Goal: Task Accomplishment & Management: Manage account settings

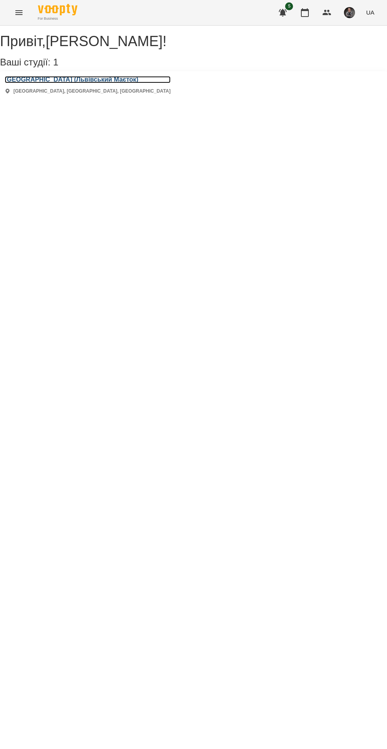
click at [60, 83] on h3 "[GEOGRAPHIC_DATA] (Львівський Маєток)" at bounding box center [88, 79] width 166 height 7
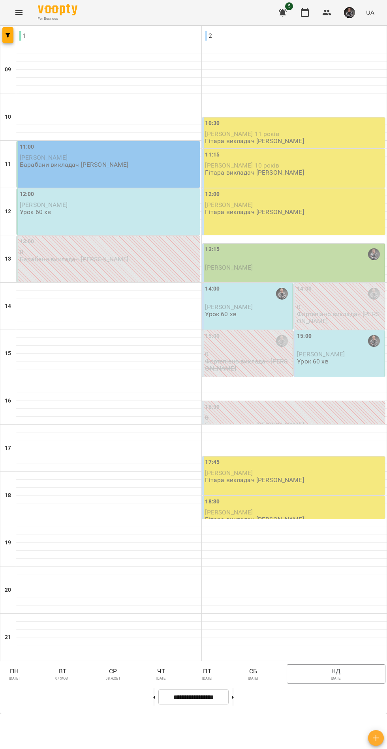
click at [234, 706] on button at bounding box center [233, 697] width 2 height 17
type input "**********"
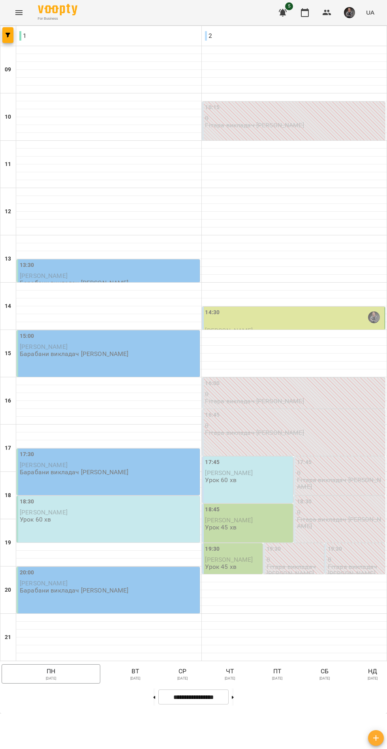
click at [237, 327] on div "14:30" at bounding box center [294, 317] width 178 height 18
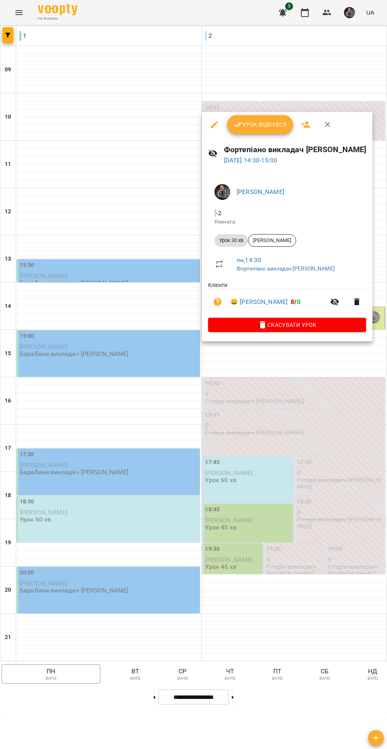
click at [70, 419] on div at bounding box center [193, 374] width 387 height 749
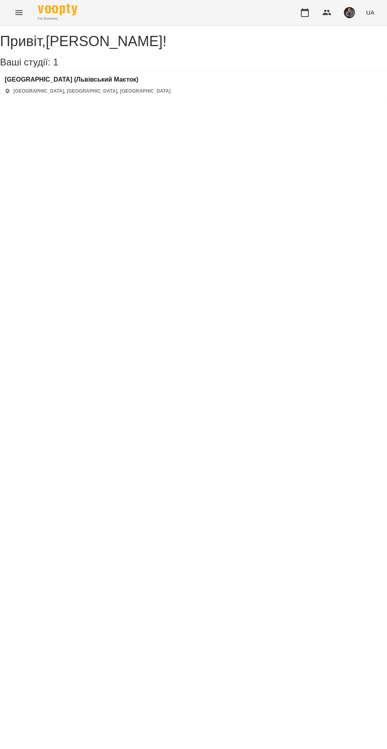
click at [85, 64] on h3 "Ваші студії: 1" at bounding box center [193, 62] width 387 height 10
click at [66, 83] on h3 "[GEOGRAPHIC_DATA] (Львівський Маєток)" at bounding box center [88, 79] width 166 height 7
